Goal: Download file/media

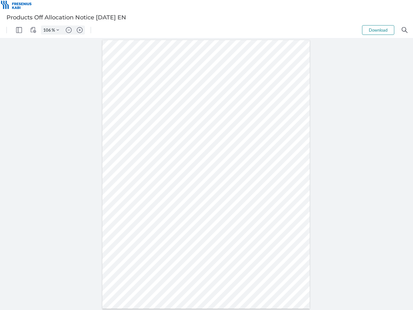
click at [19, 30] on img "Panel" at bounding box center [19, 30] width 6 height 6
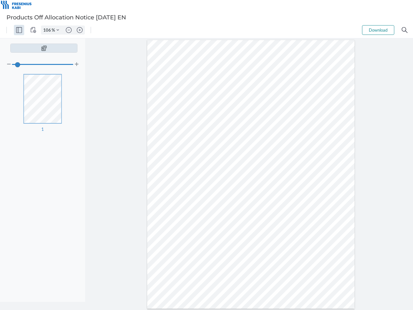
click at [33, 30] on img "View Controls" at bounding box center [33, 30] width 6 height 6
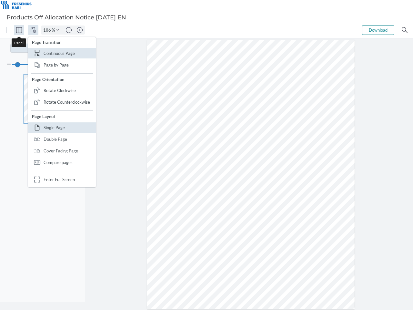
click at [48, 30] on input "106" at bounding box center [46, 30] width 10 height 6
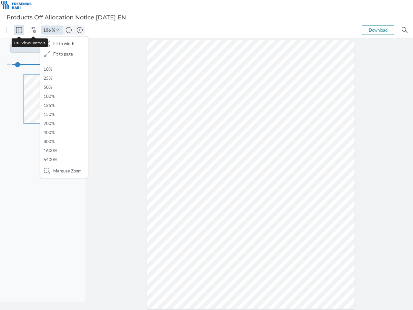
click at [58, 30] on img "Zoom Controls" at bounding box center [57, 30] width 3 height 3
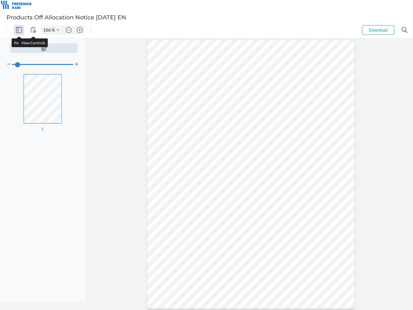
click at [69, 30] on img "Zoom out" at bounding box center [69, 30] width 6 height 6
click at [80, 30] on img "Zoom in" at bounding box center [80, 30] width 6 height 6
type input "106"
click at [378, 30] on button "Download" at bounding box center [378, 30] width 32 height 10
click at [405, 30] on img "Search" at bounding box center [405, 30] width 6 height 6
